Goal: Navigation & Orientation: Find specific page/section

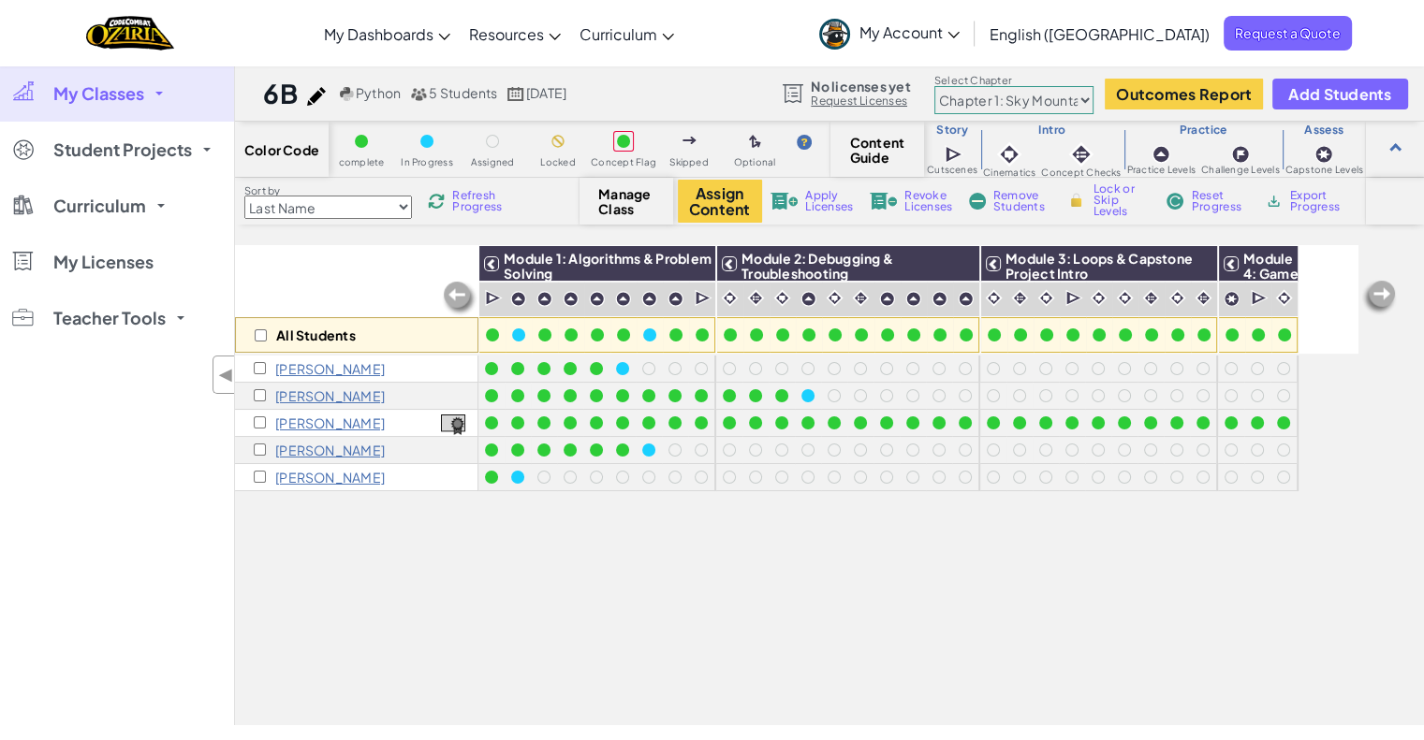
drag, startPoint x: 0, startPoint y: 0, endPoint x: 1356, endPoint y: 50, distance: 1357.3
click at [1356, 50] on div "Toggle navigation My Dashboards Ozaria Teacher Dashboard CodeCombat Teacher Das…" at bounding box center [711, 33] width 1433 height 66
click at [104, 102] on span "My Classes" at bounding box center [98, 93] width 91 height 17
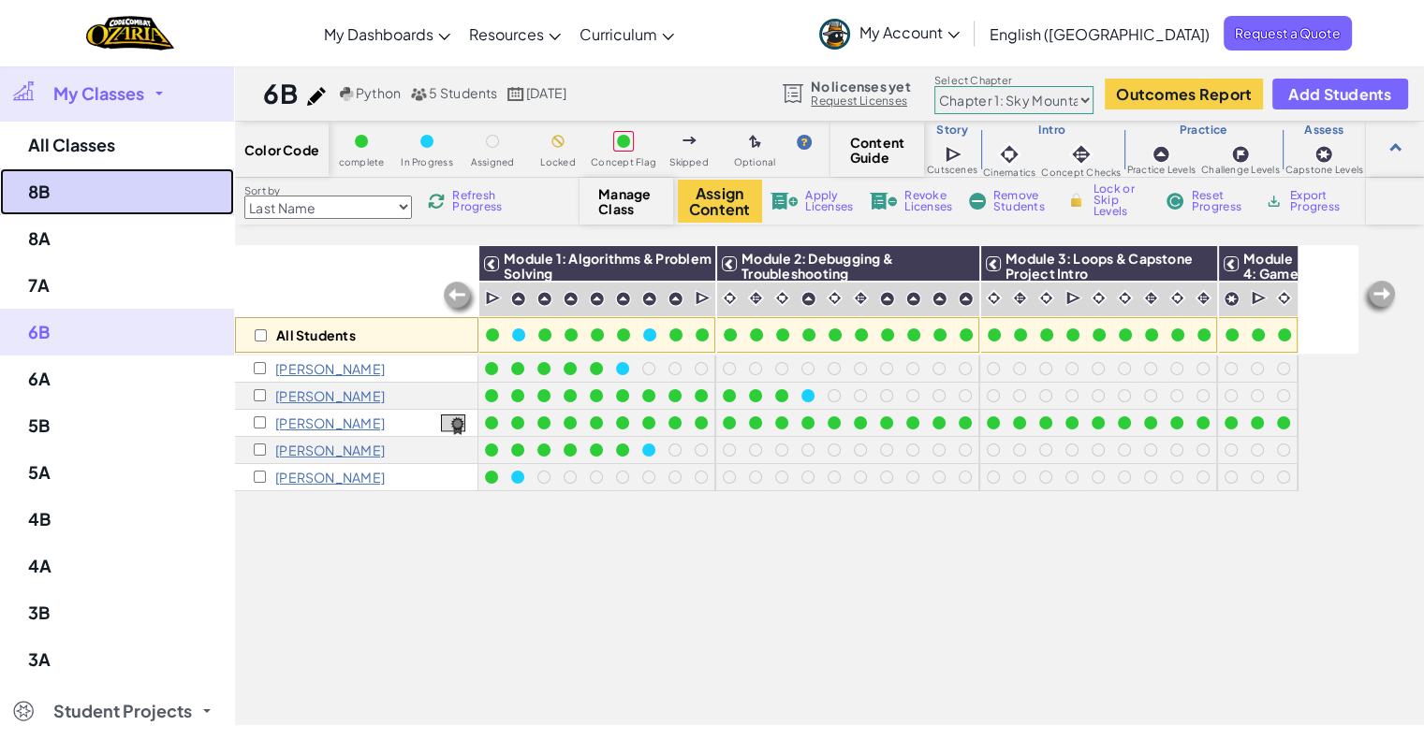
click at [79, 196] on link "8B" at bounding box center [117, 192] width 234 height 47
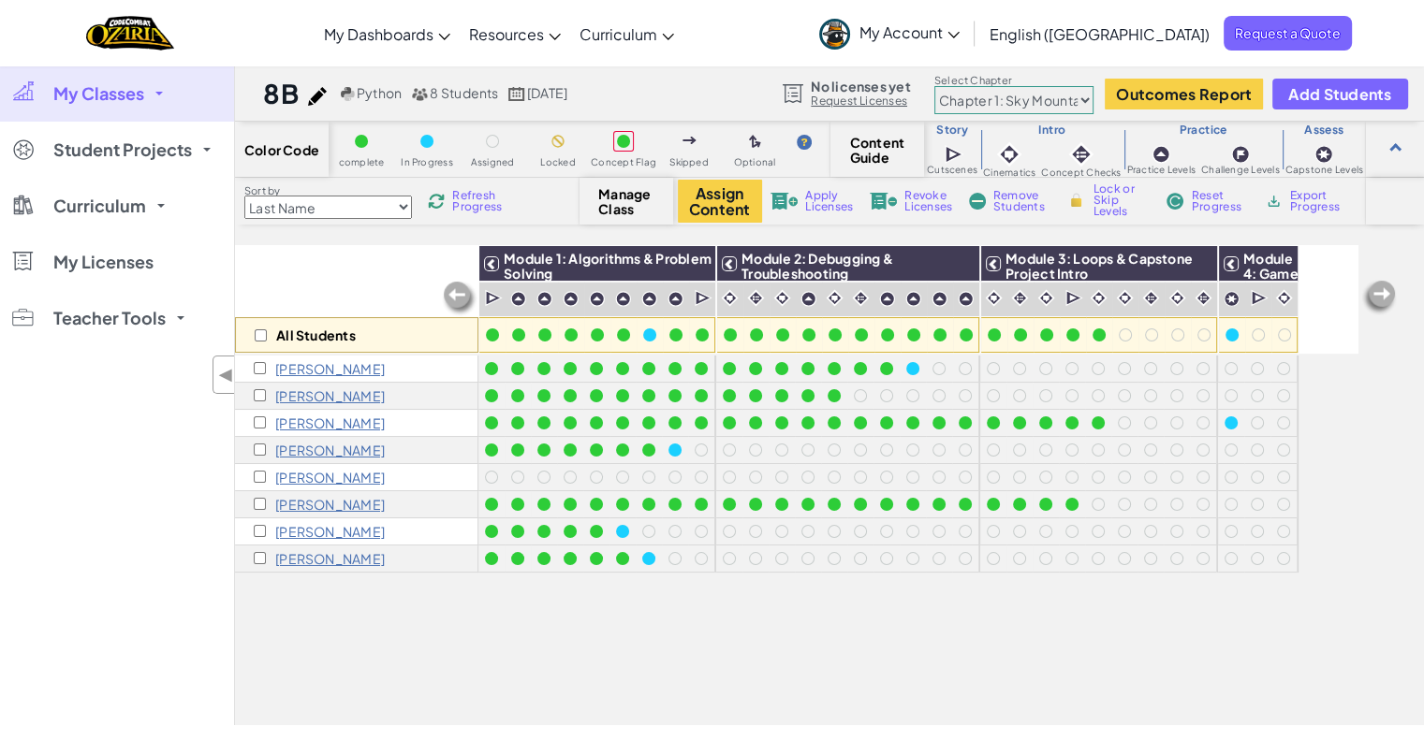
click at [1208, 315] on div at bounding box center [1204, 300] width 26 height 36
click at [97, 73] on link "My Classes" at bounding box center [117, 94] width 234 height 56
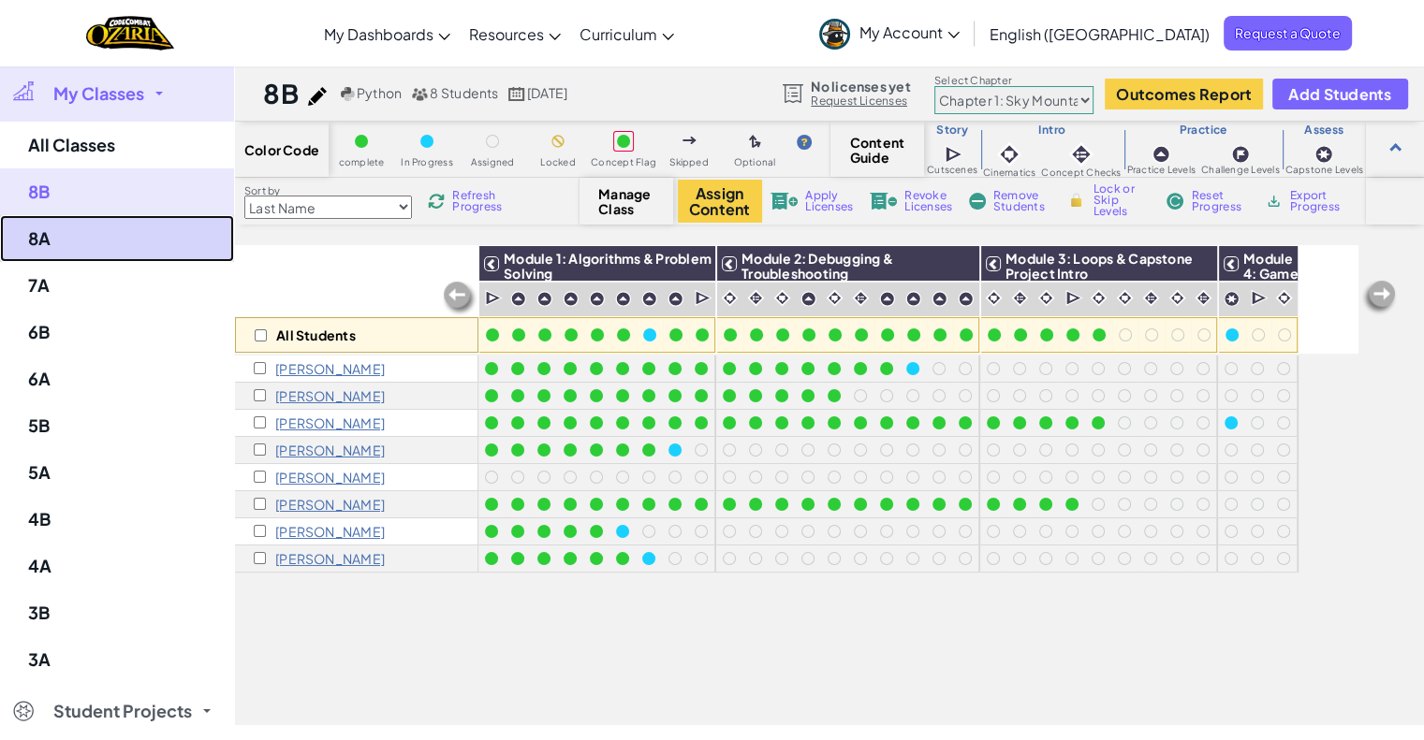
click at [35, 231] on link "8A" at bounding box center [117, 238] width 234 height 47
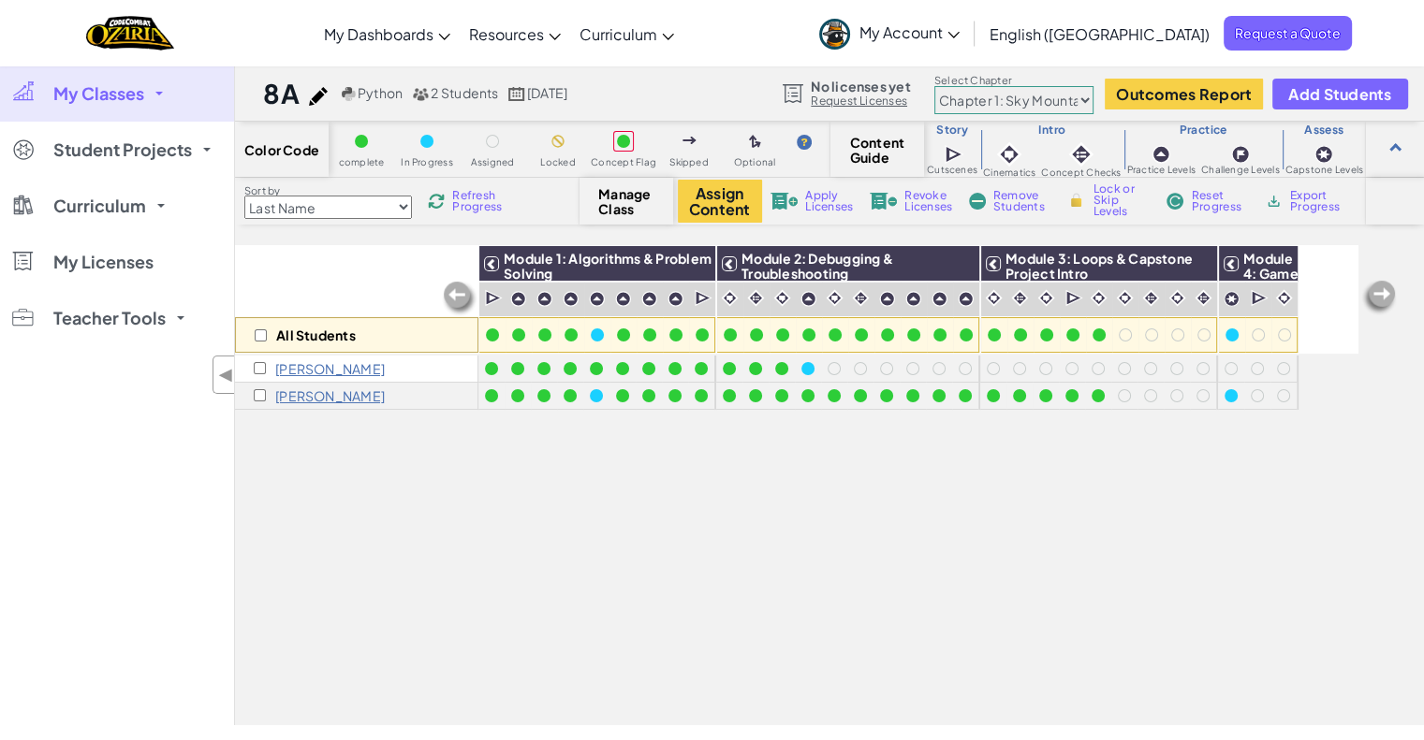
click at [133, 80] on link "My Classes" at bounding box center [117, 94] width 234 height 56
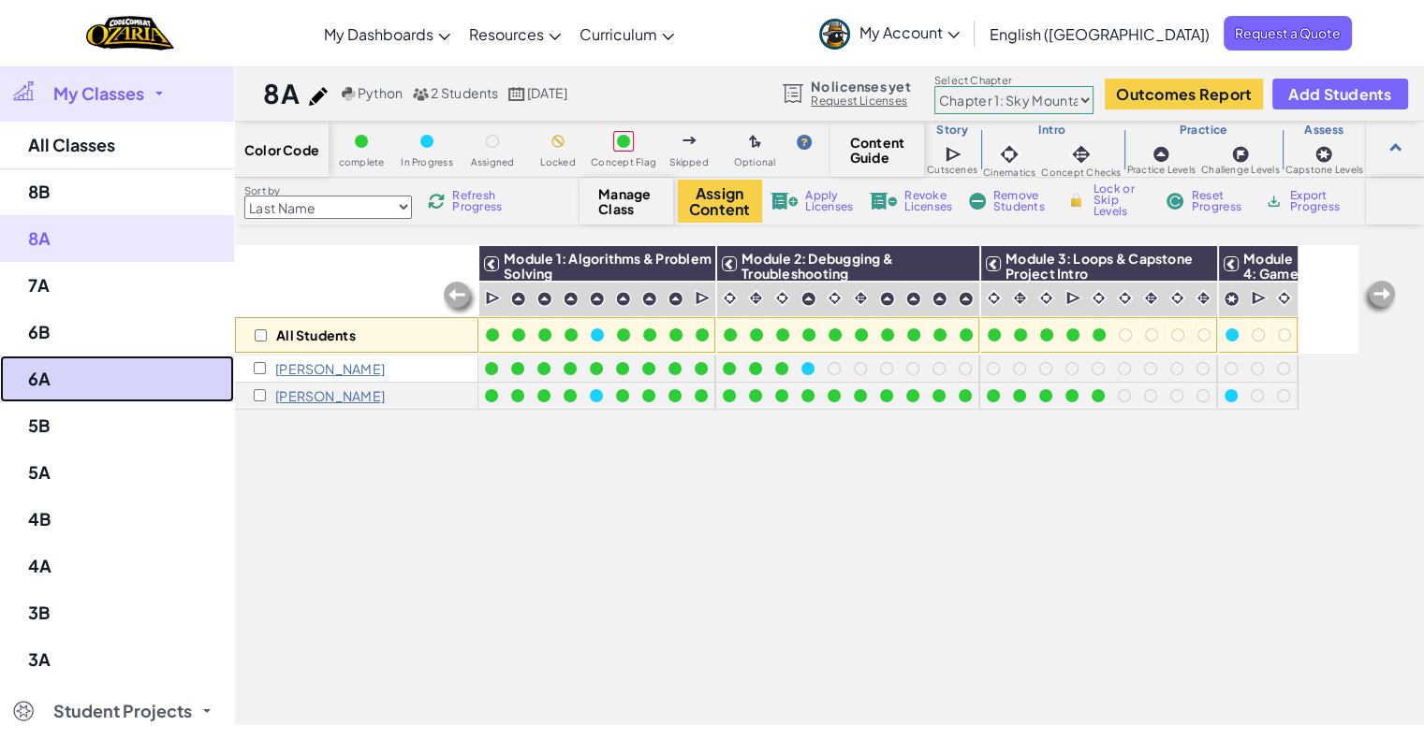
click at [97, 374] on link "6A" at bounding box center [117, 379] width 234 height 47
